Goal: Transaction & Acquisition: Purchase product/service

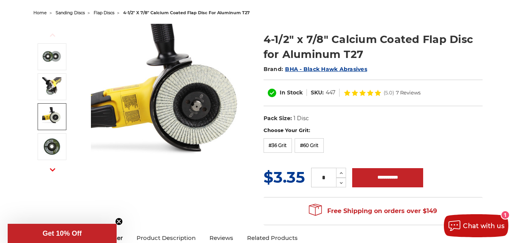
click at [57, 112] on img at bounding box center [51, 116] width 19 height 19
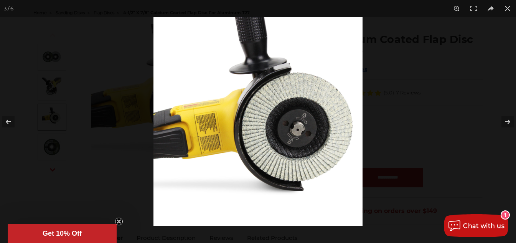
click at [60, 63] on div at bounding box center [258, 121] width 516 height 243
